Goal: Information Seeking & Learning: Learn about a topic

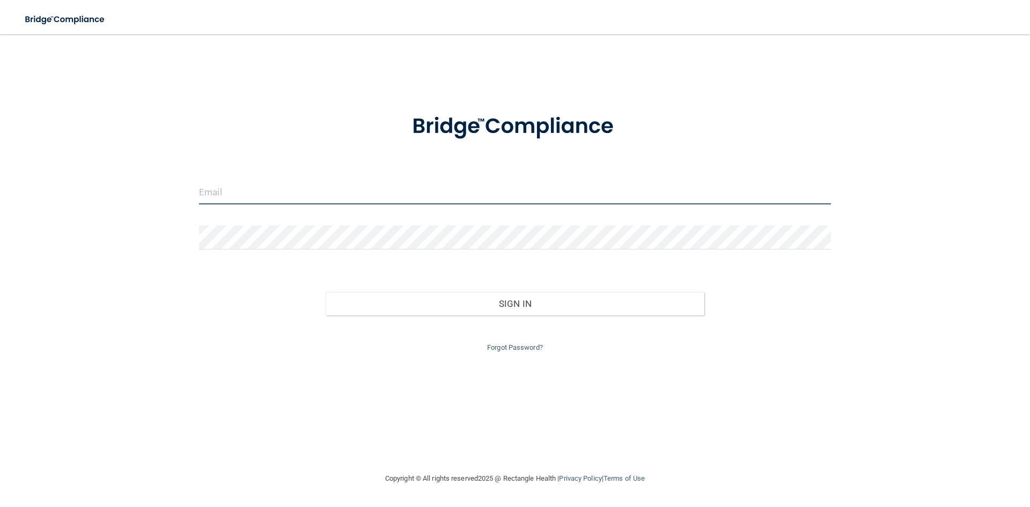
click at [254, 191] on input "email" at bounding box center [515, 192] width 632 height 24
type input "[EMAIL_ADDRESS][DOMAIN_NAME]"
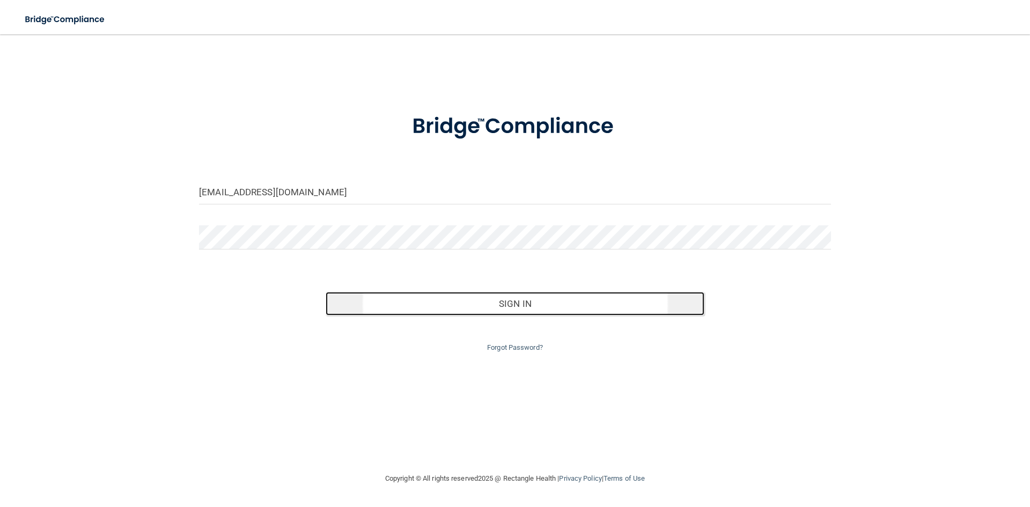
click at [532, 305] on button "Sign In" at bounding box center [515, 304] width 379 height 24
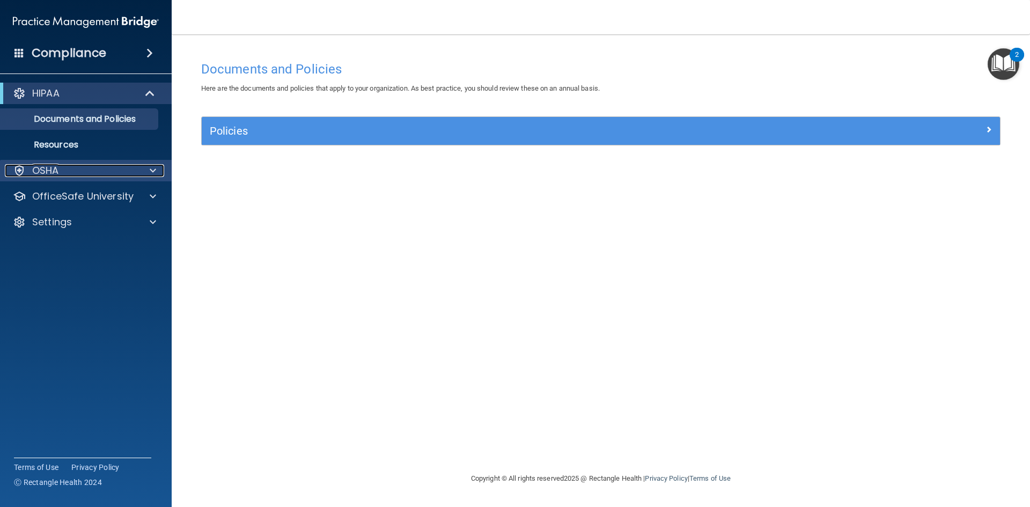
click at [150, 170] on span at bounding box center [153, 170] width 6 height 13
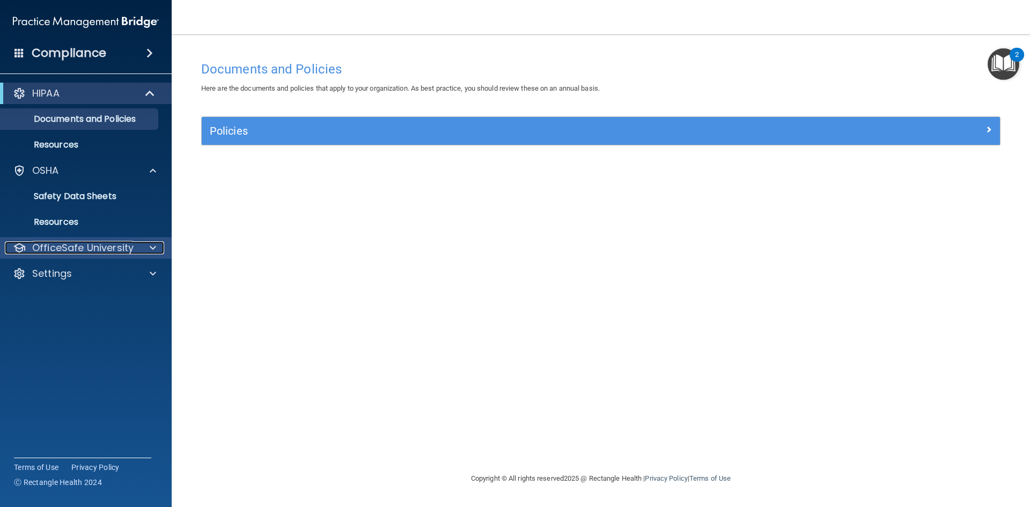
click at [149, 246] on div at bounding box center [151, 247] width 27 height 13
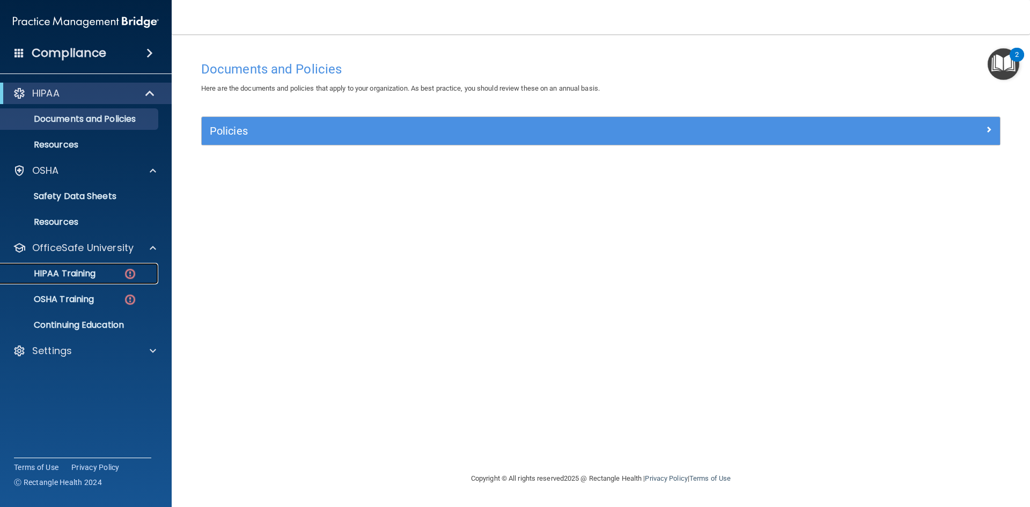
click at [49, 276] on p "HIPAA Training" at bounding box center [51, 273] width 89 height 11
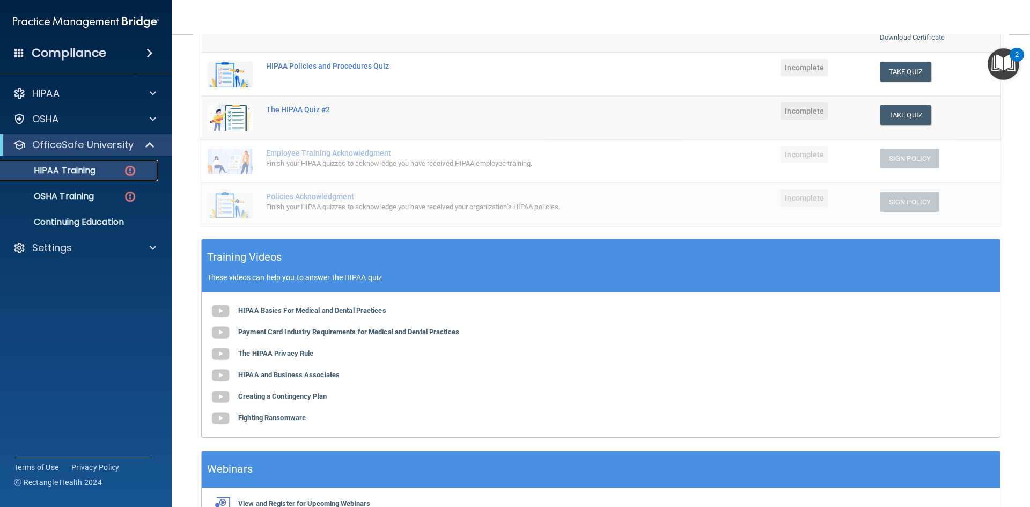
scroll to position [215, 0]
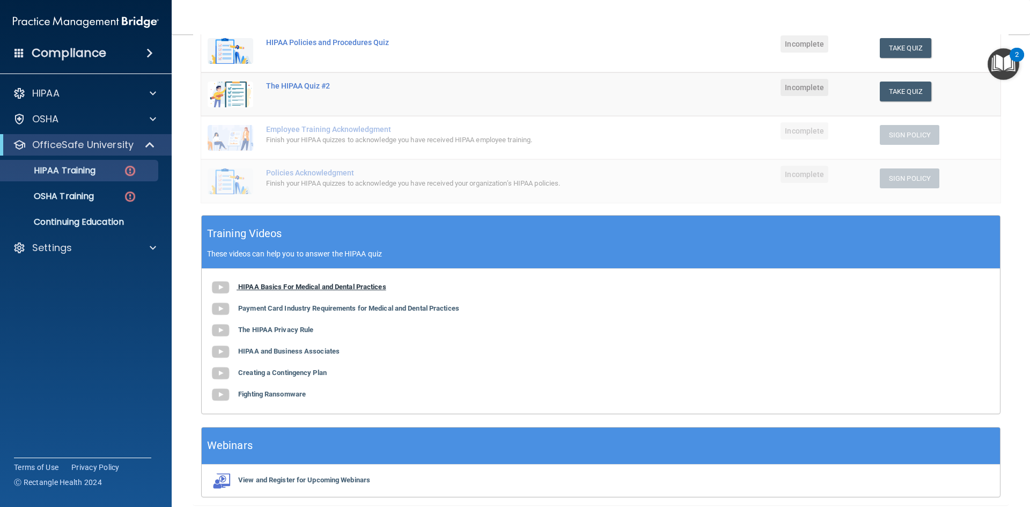
click at [225, 288] on img at bounding box center [220, 287] width 21 height 21
